Goal: Browse casually

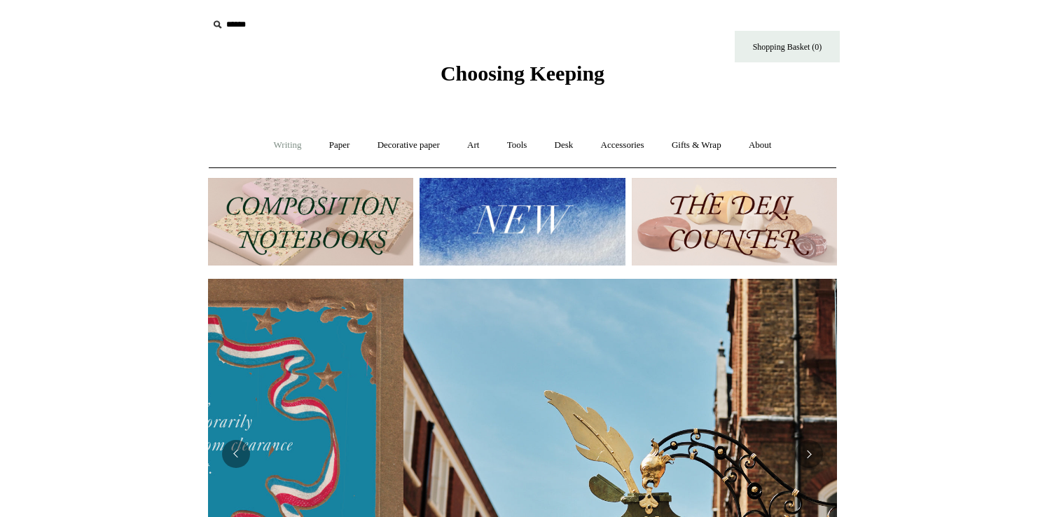
scroll to position [0, 629]
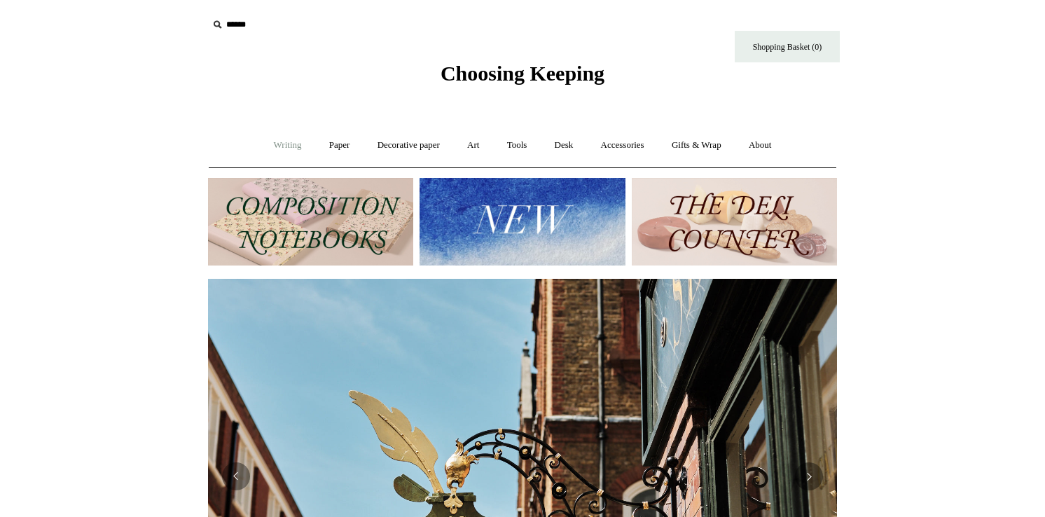
click at [286, 147] on link "Writing +" at bounding box center [287, 145] width 53 height 37
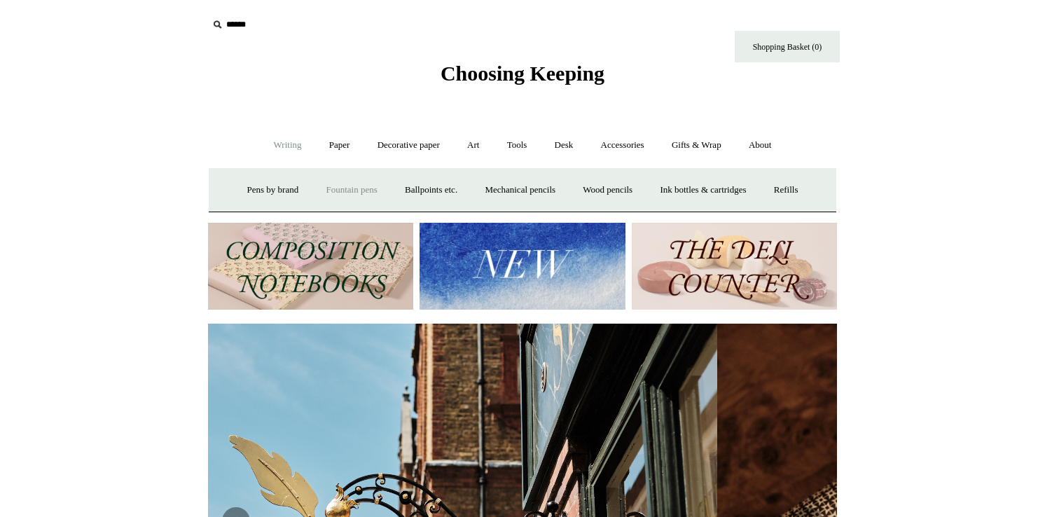
click at [335, 193] on link "Fountain pens +" at bounding box center [351, 190] width 76 height 37
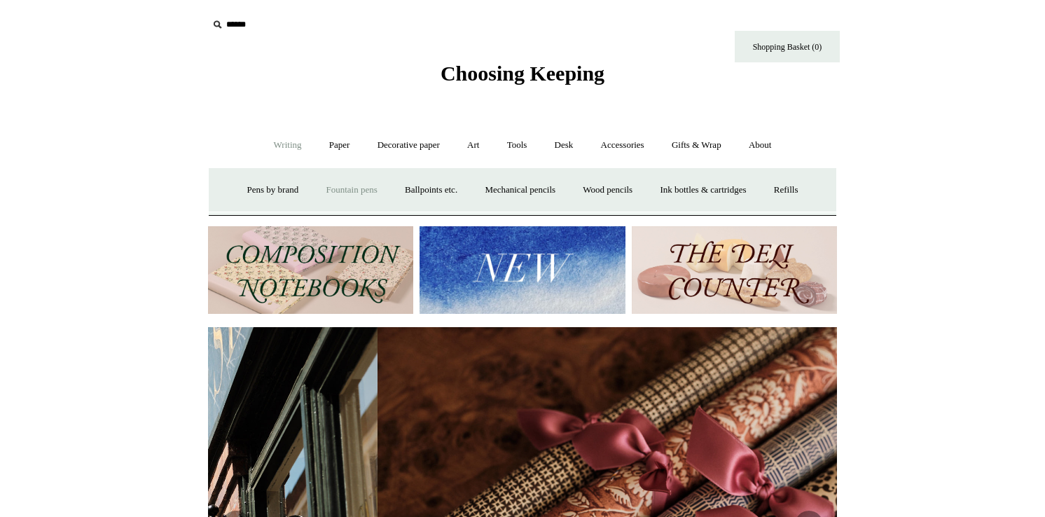
scroll to position [0, 1258]
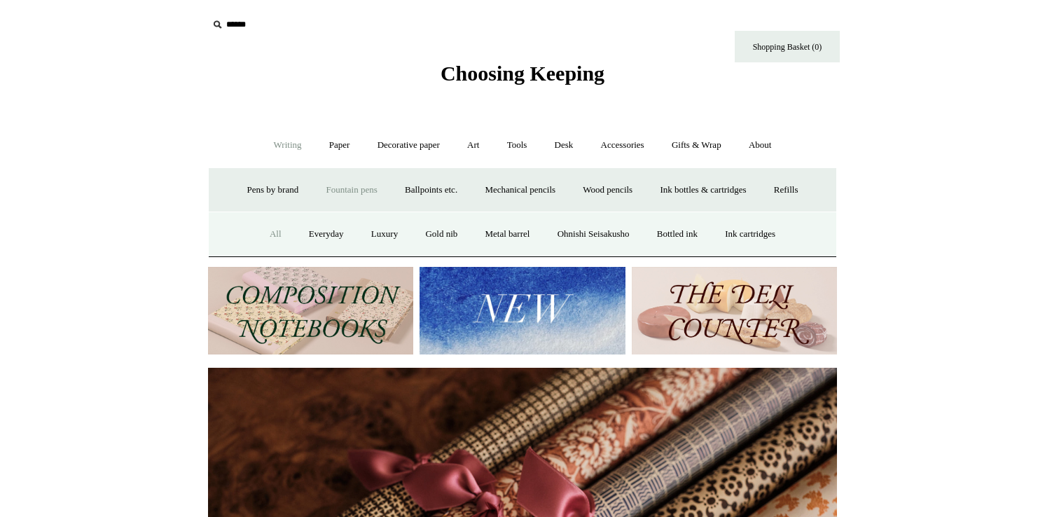
click at [273, 237] on link "All" at bounding box center [275, 234] width 37 height 37
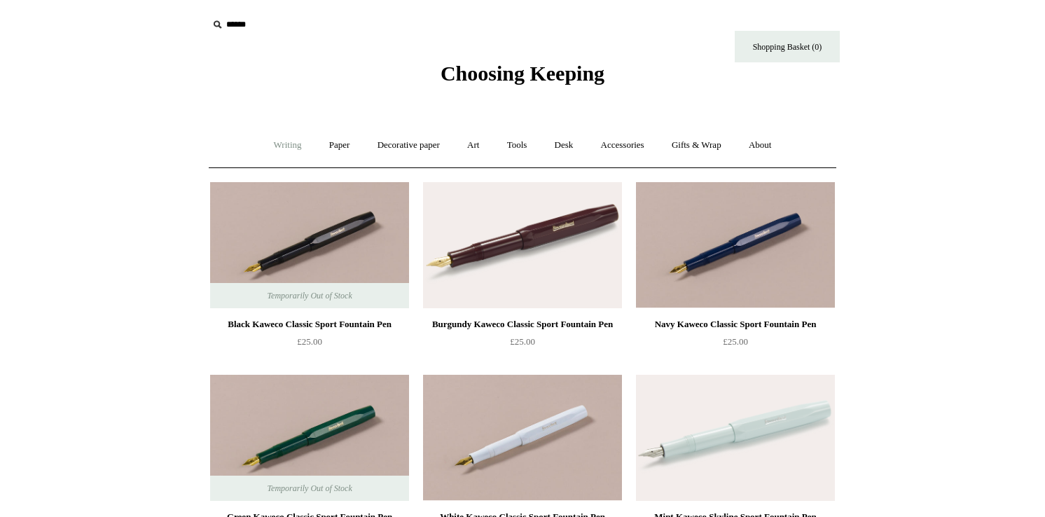
click at [277, 144] on link "Writing +" at bounding box center [287, 145] width 53 height 37
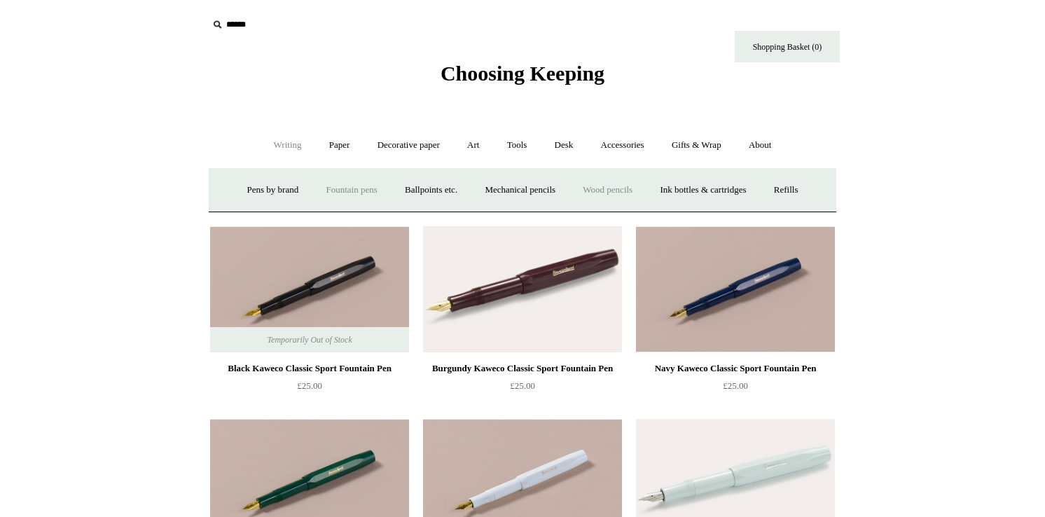
click at [628, 185] on link "Wood pencils +" at bounding box center [607, 190] width 75 height 37
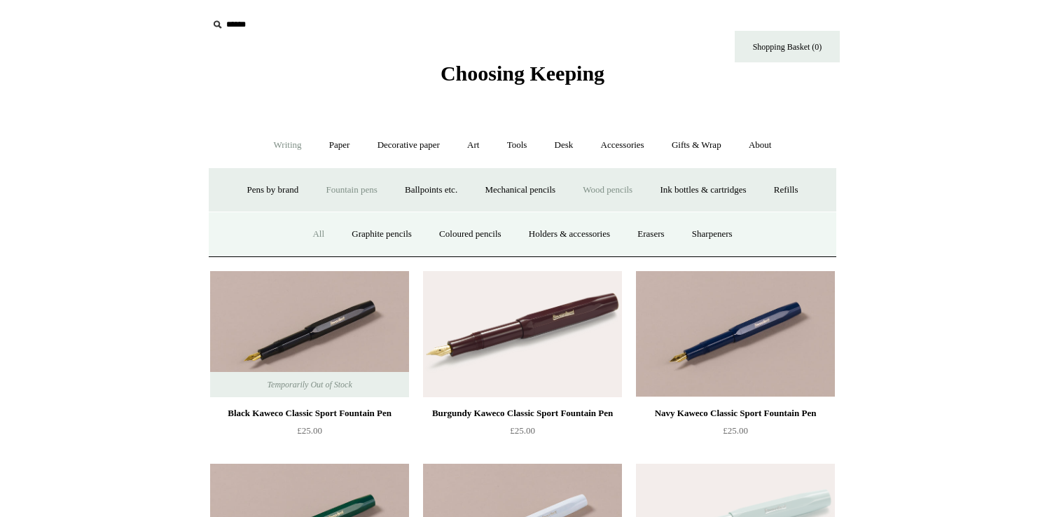
click at [307, 237] on link "All" at bounding box center [318, 234] width 37 height 37
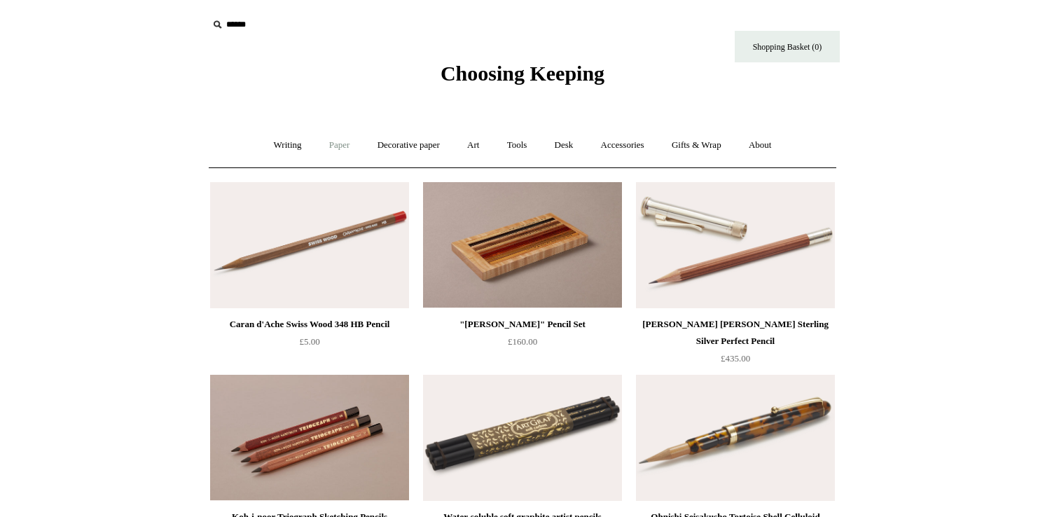
click at [326, 148] on link "Paper +" at bounding box center [340, 145] width 46 height 37
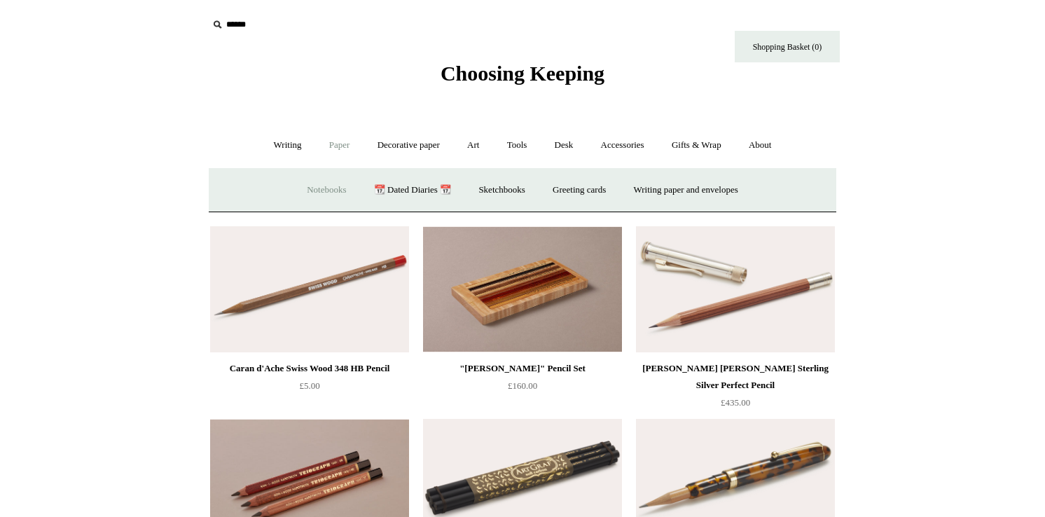
click at [319, 195] on link "Notebooks +" at bounding box center [326, 190] width 64 height 37
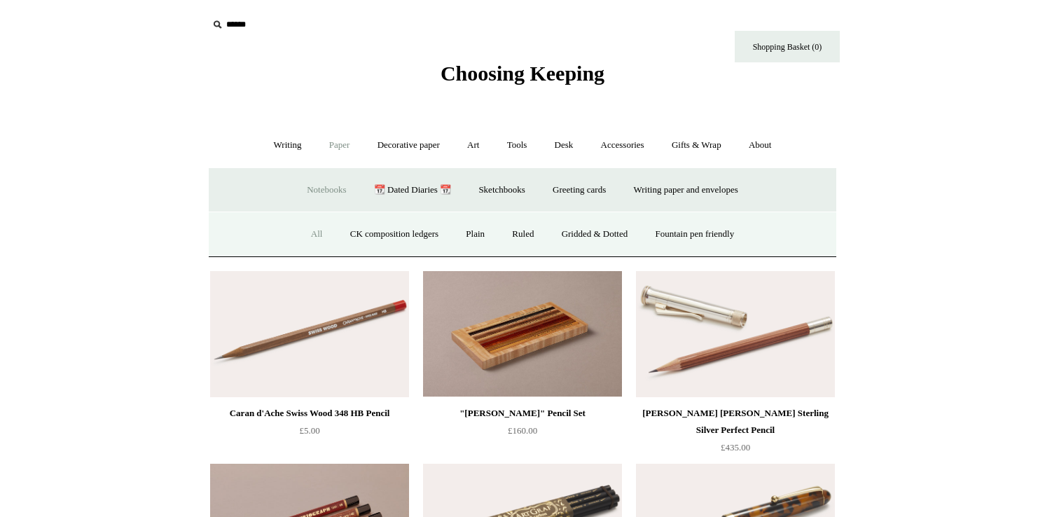
click at [302, 234] on link "All" at bounding box center [316, 234] width 37 height 37
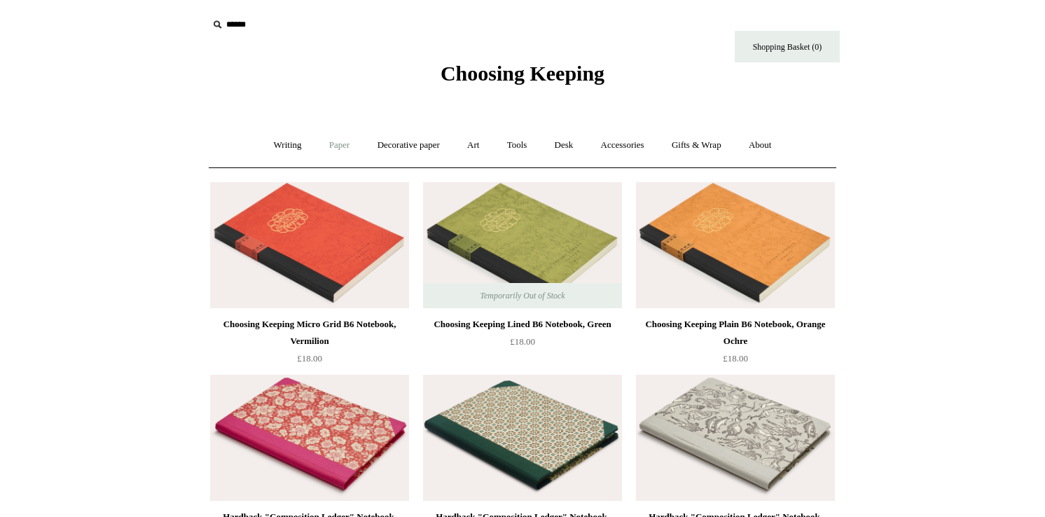
click at [334, 151] on link "Paper +" at bounding box center [340, 145] width 46 height 37
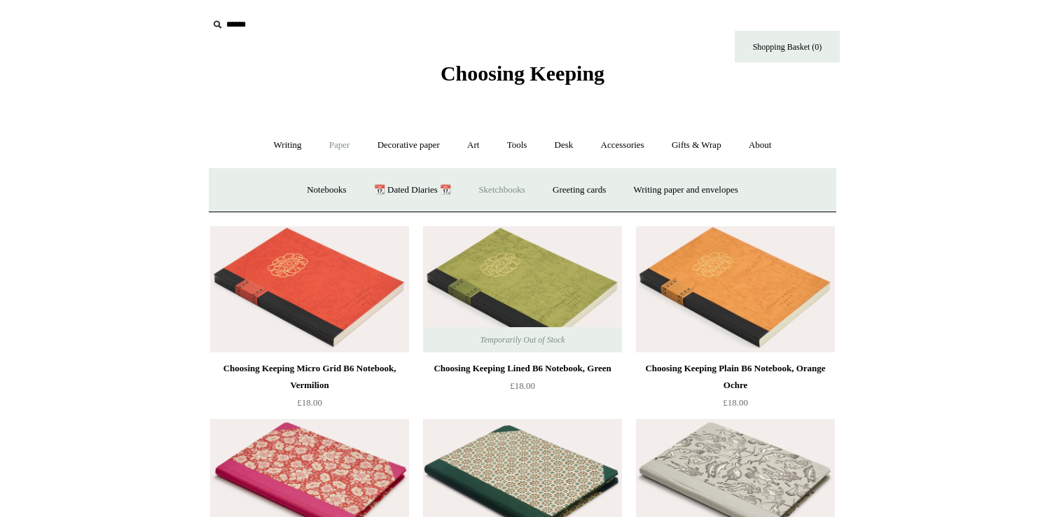
click at [488, 193] on link "Sketchbooks +" at bounding box center [501, 190] width 71 height 37
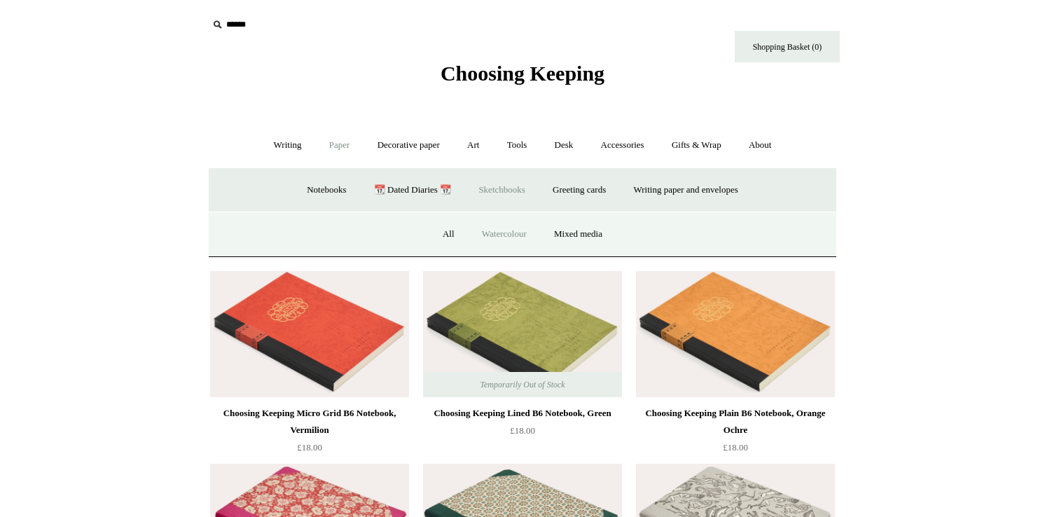
click at [487, 235] on link "Watercolour" at bounding box center [504, 234] width 70 height 37
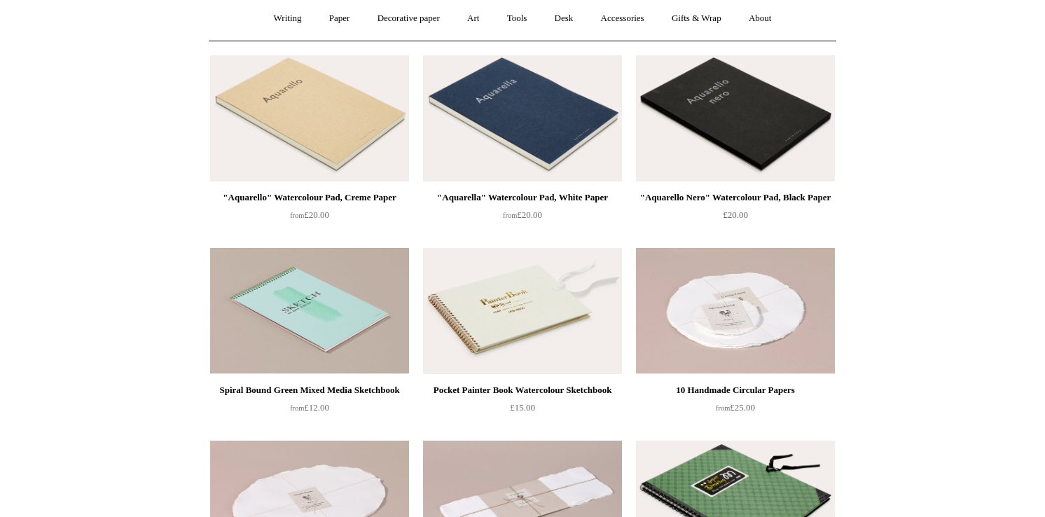
scroll to position [128, 0]
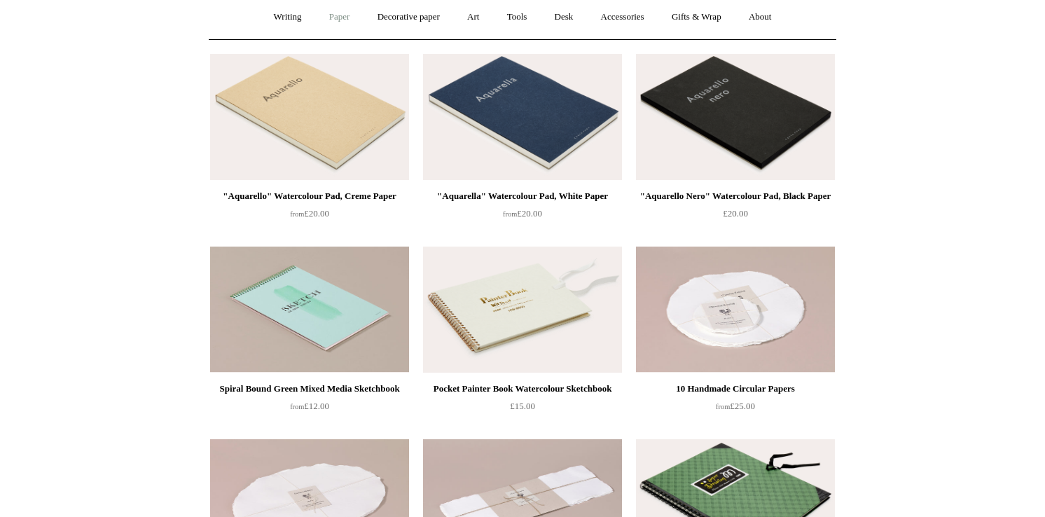
click at [328, 15] on link "Paper +" at bounding box center [340, 17] width 46 height 37
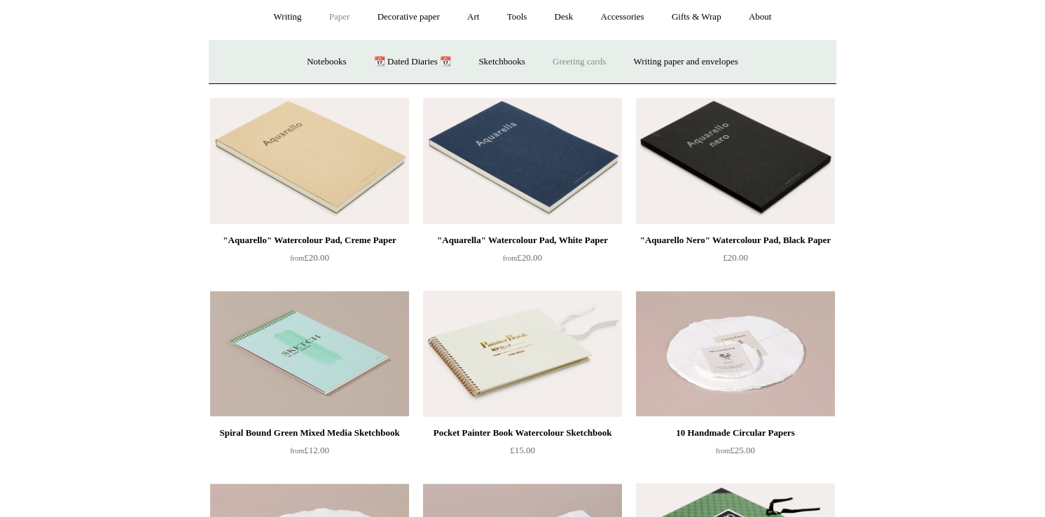
click at [597, 64] on link "Greeting cards +" at bounding box center [579, 61] width 78 height 37
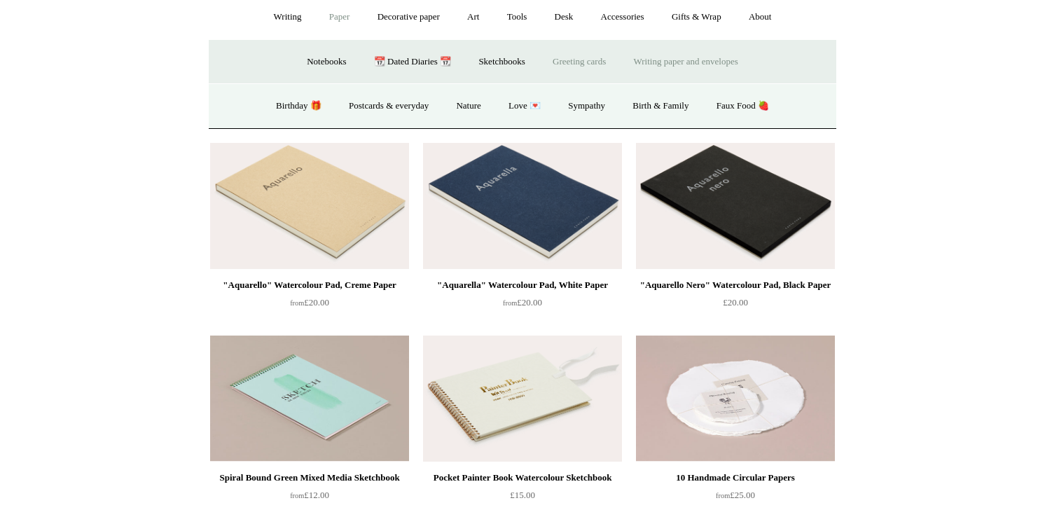
click at [658, 62] on link "Writing paper and envelopes +" at bounding box center [686, 61] width 130 height 37
click at [667, 111] on link "Wax & seals" at bounding box center [651, 106] width 71 height 37
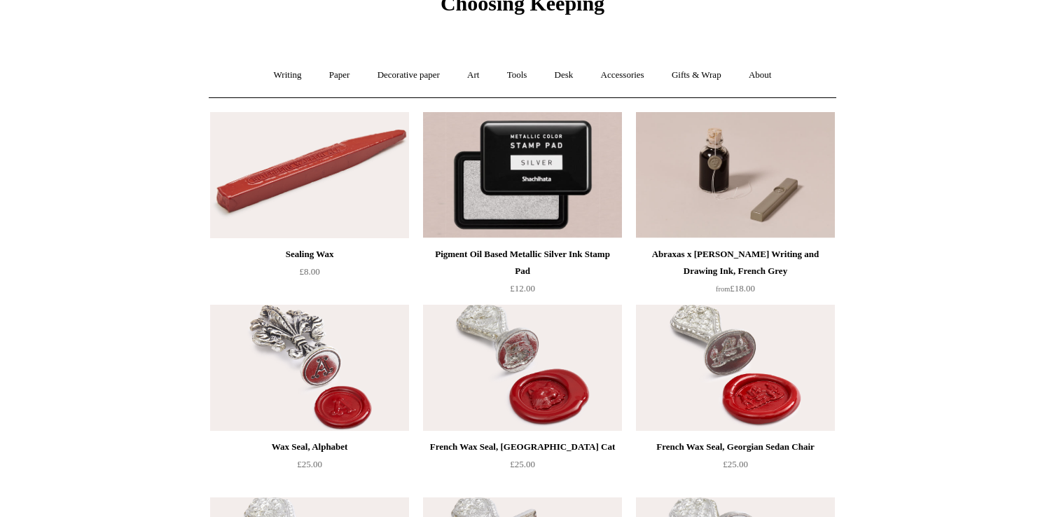
scroll to position [60, 0]
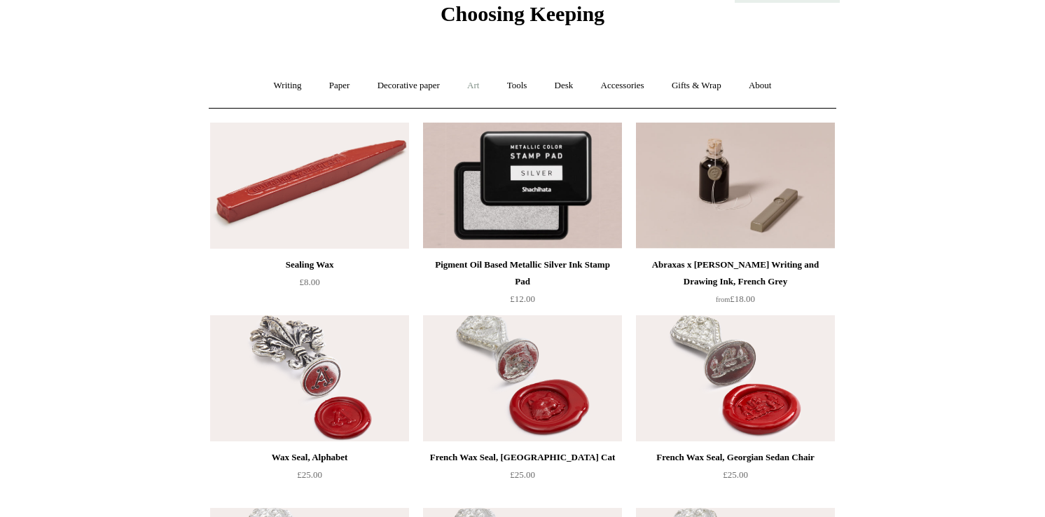
click at [476, 86] on link "Art +" at bounding box center [473, 85] width 37 height 37
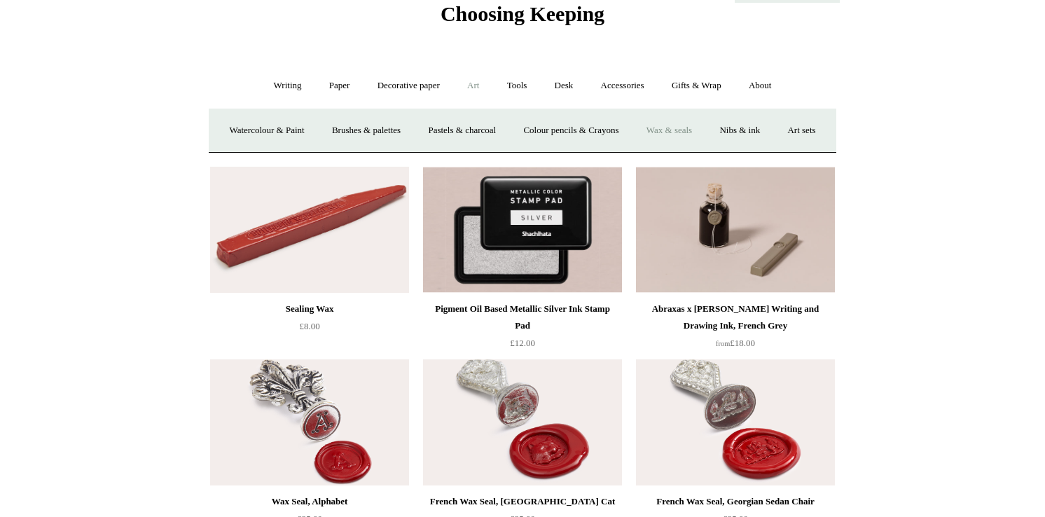
click at [478, 90] on link "Art -" at bounding box center [473, 85] width 37 height 37
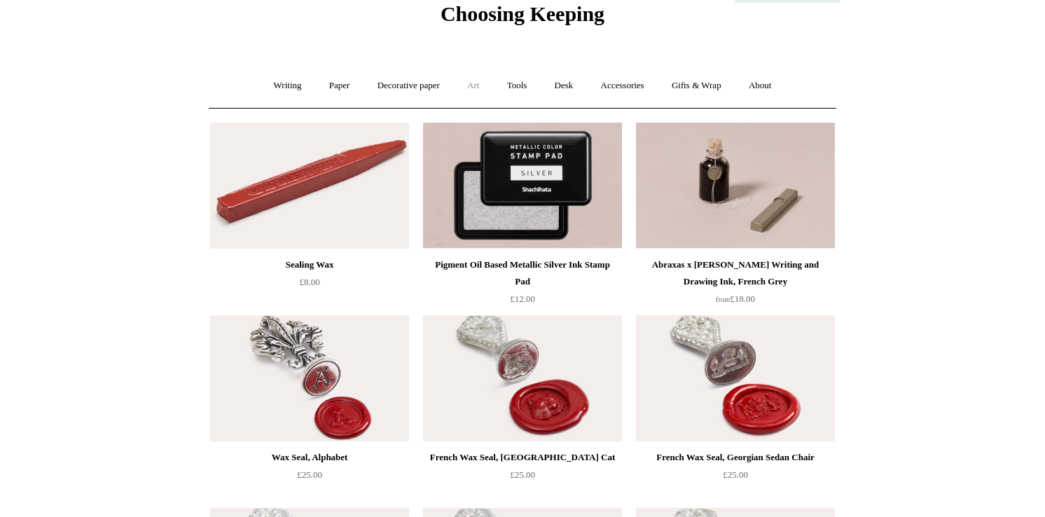
click at [478, 90] on link "Art +" at bounding box center [473, 85] width 37 height 37
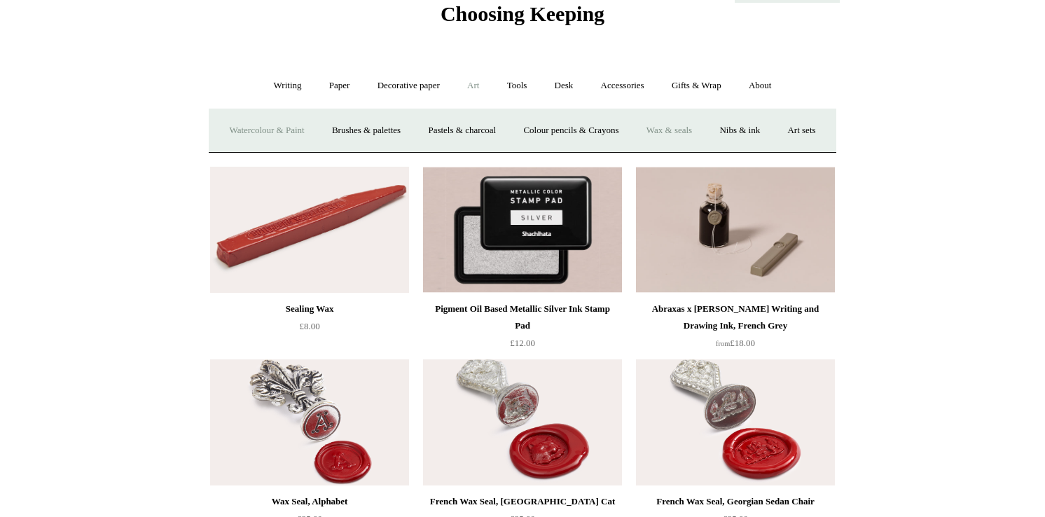
click at [303, 132] on link "Watercolour & Paint" at bounding box center [266, 130] width 100 height 37
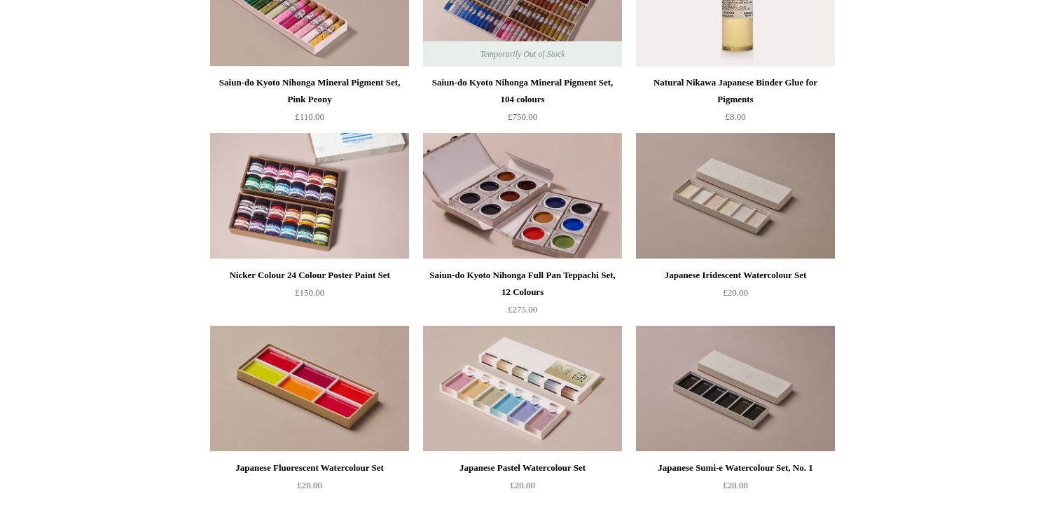
scroll to position [1603, 0]
